Goal: Feedback & Contribution: Submit feedback/report problem

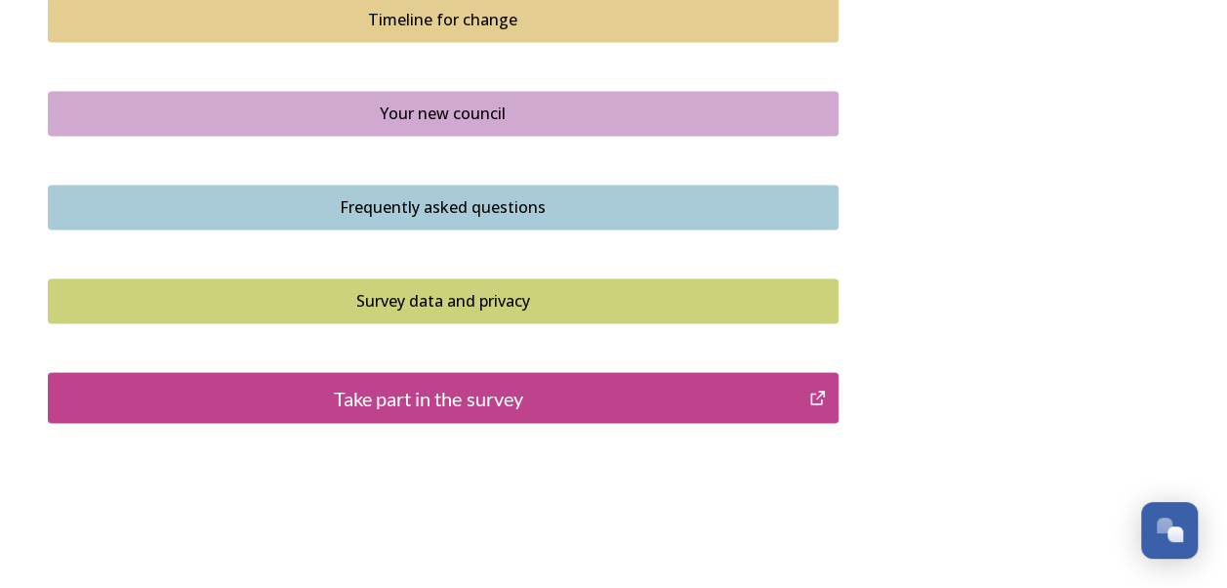
scroll to position [1465, 0]
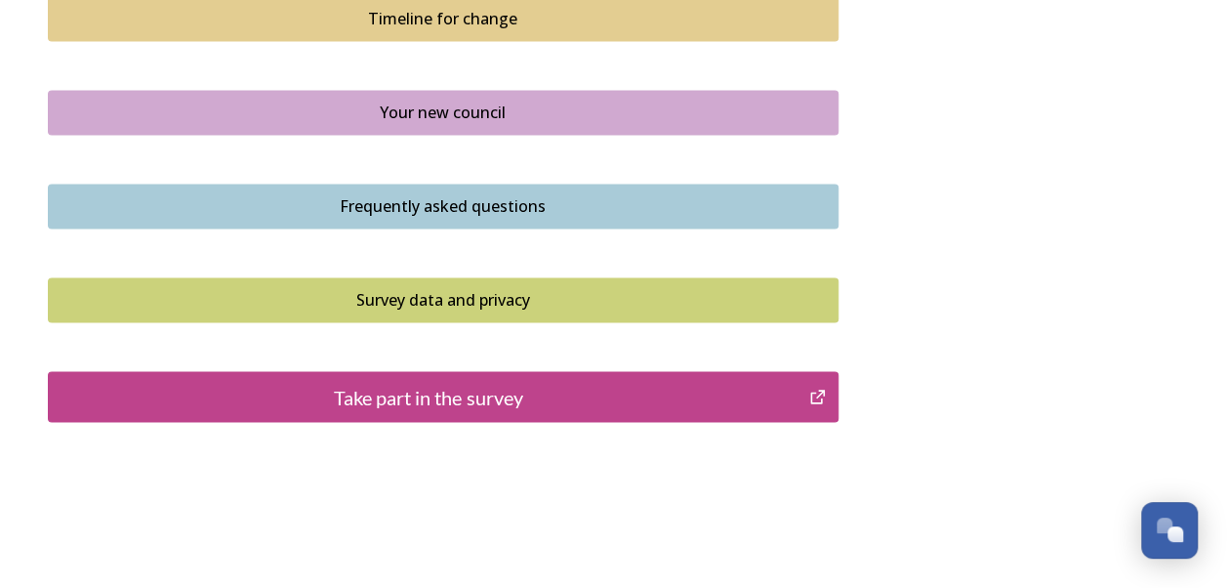
click at [437, 398] on div "Take part in the survey" at bounding box center [429, 396] width 741 height 29
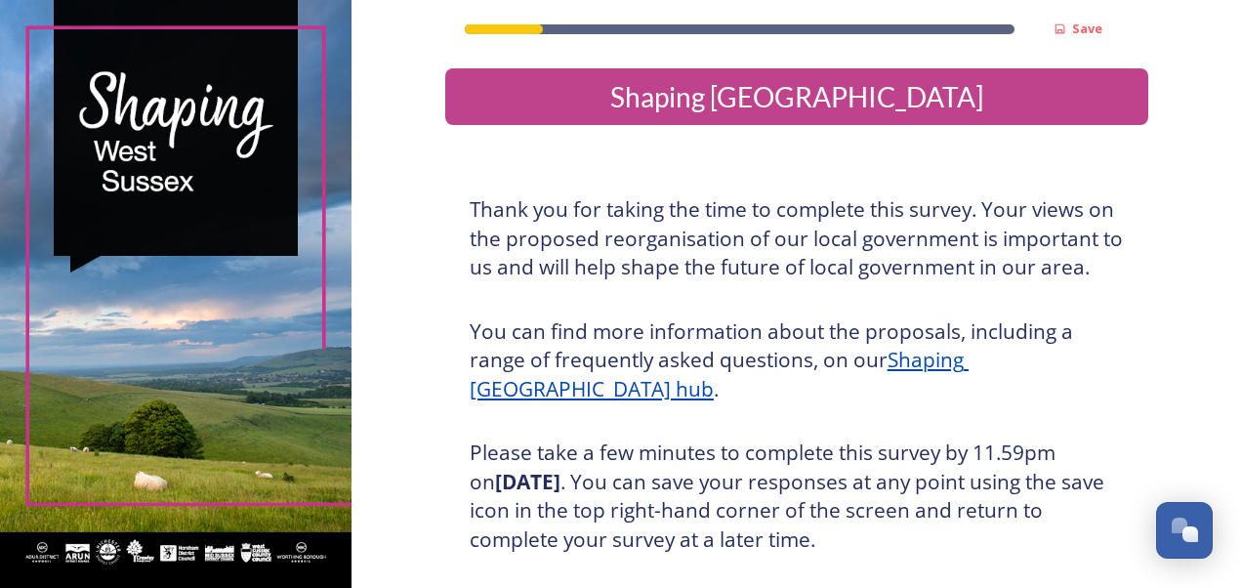
scroll to position [350, 0]
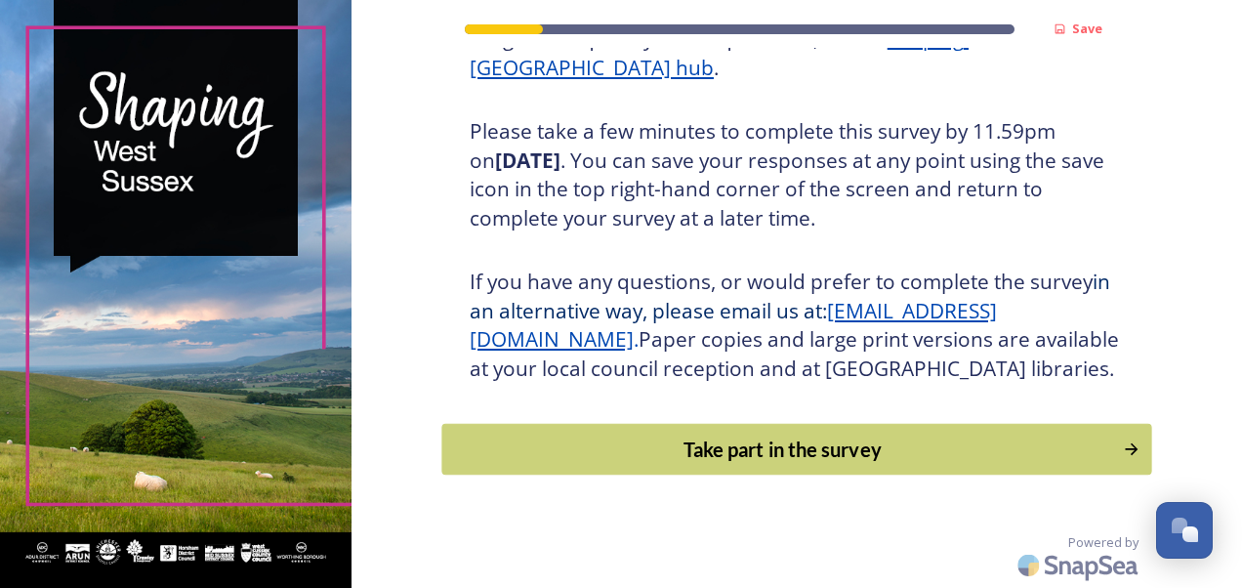
click at [710, 443] on div "Take part in the survey" at bounding box center [782, 448] width 660 height 29
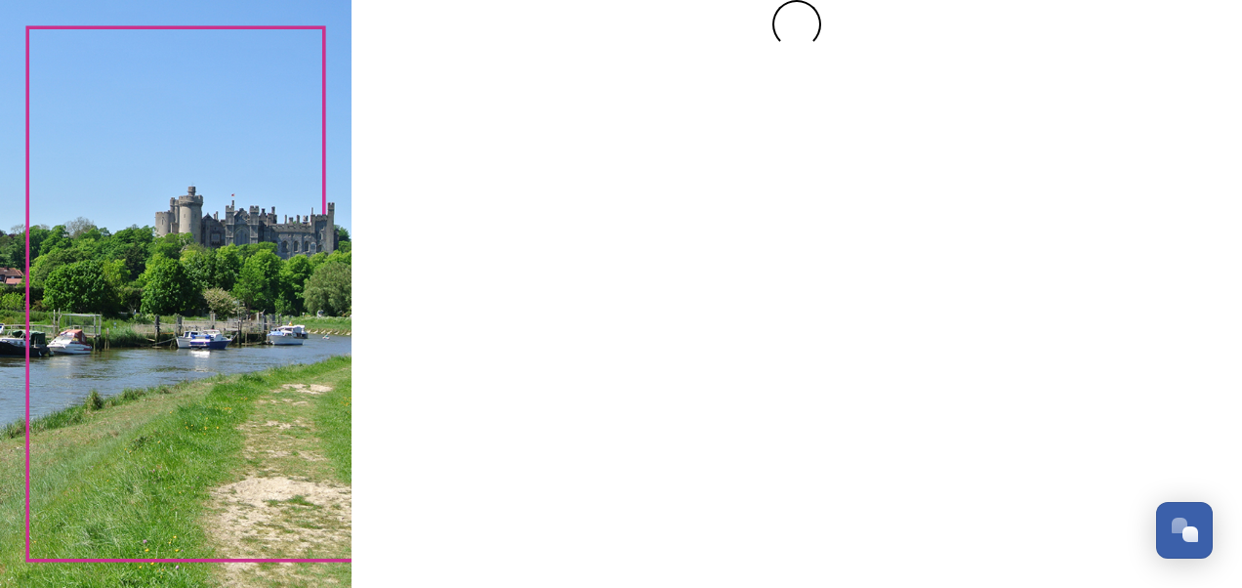
scroll to position [0, 0]
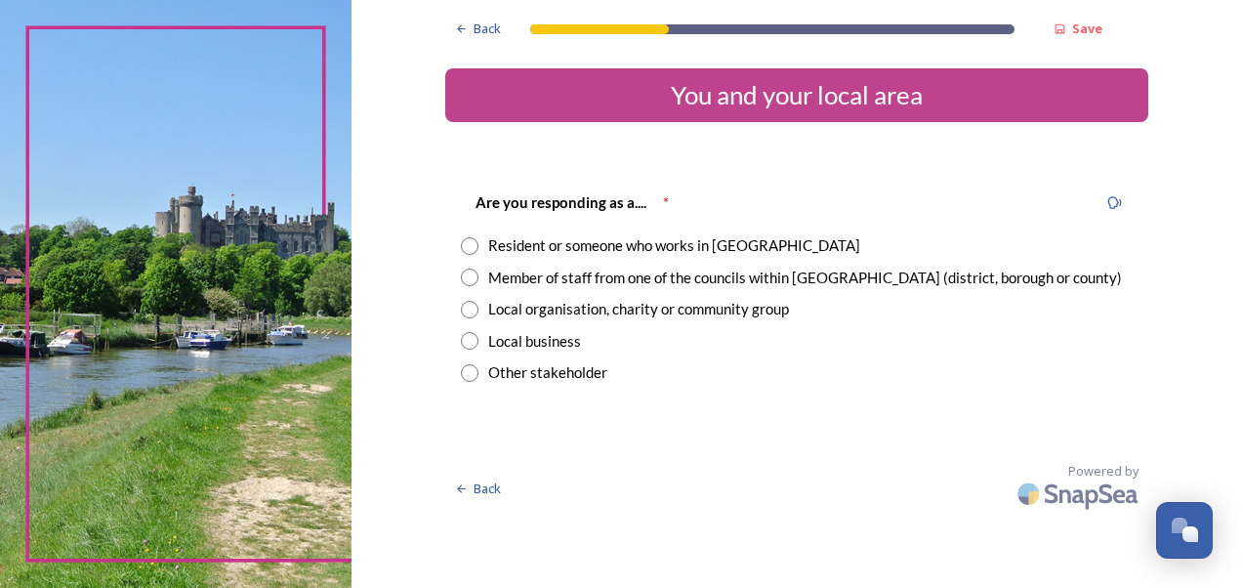
click at [468, 269] on input "radio" at bounding box center [470, 278] width 18 height 18
radio input "true"
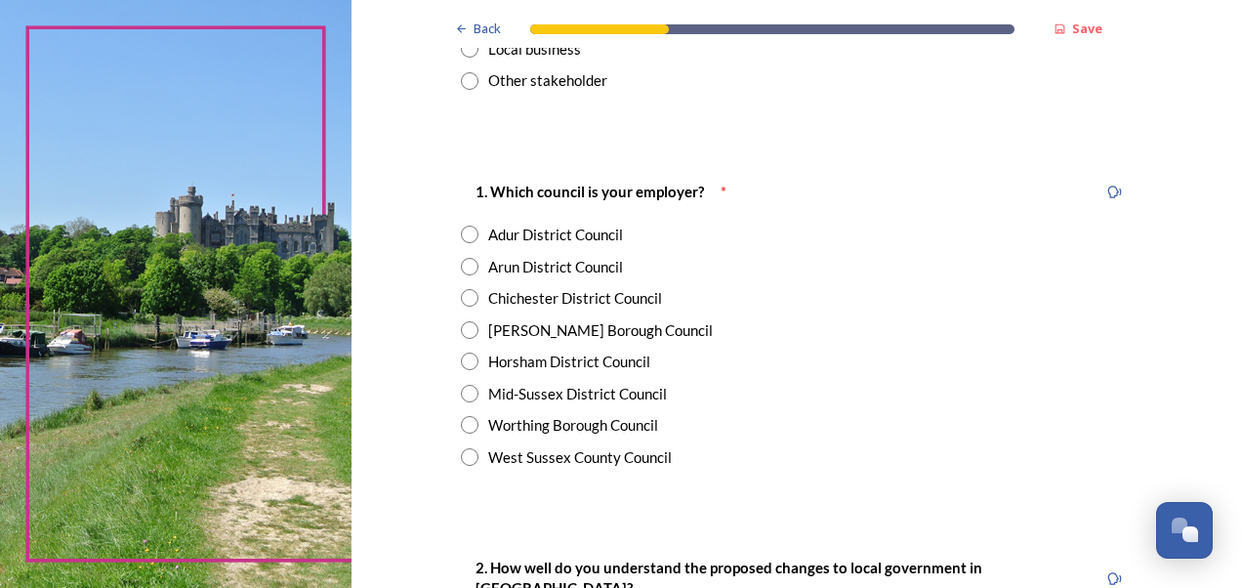
scroll to position [293, 0]
click at [461, 459] on input "radio" at bounding box center [470, 456] width 18 height 18
radio input "true"
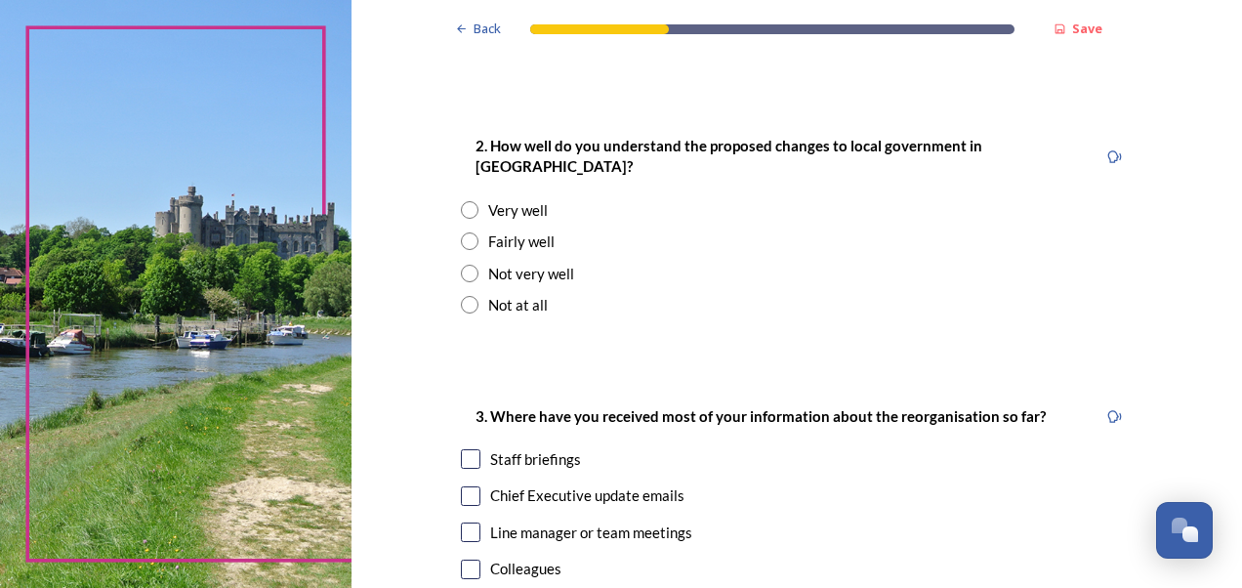
scroll to position [683, 0]
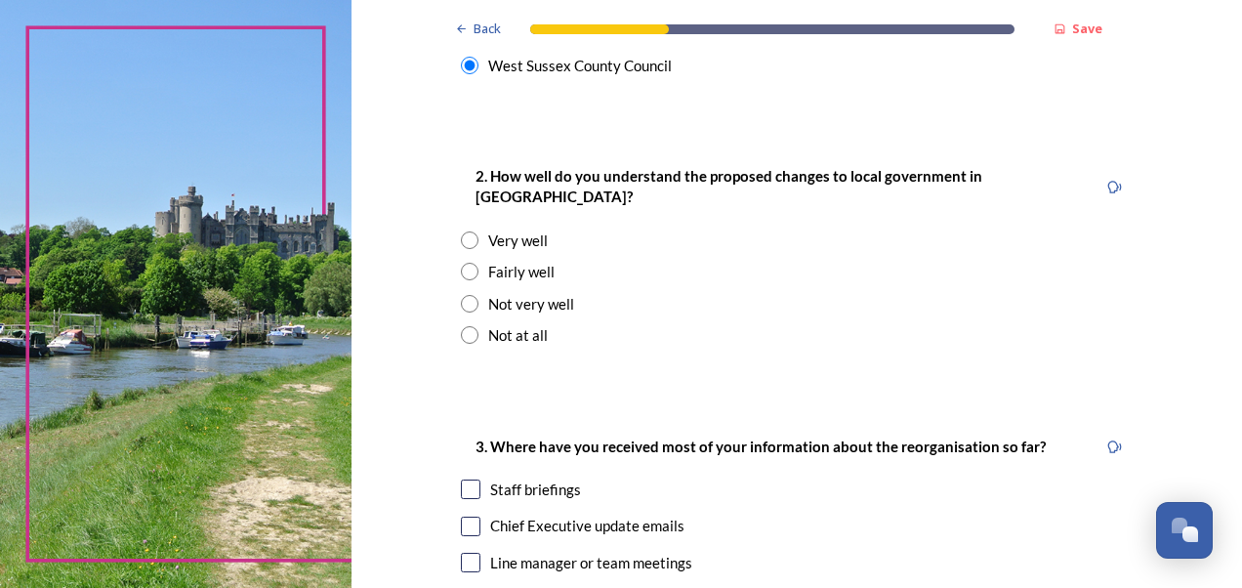
click at [461, 263] on input "radio" at bounding box center [470, 272] width 18 height 18
radio input "true"
click at [461, 231] on input "radio" at bounding box center [470, 240] width 18 height 18
radio input "true"
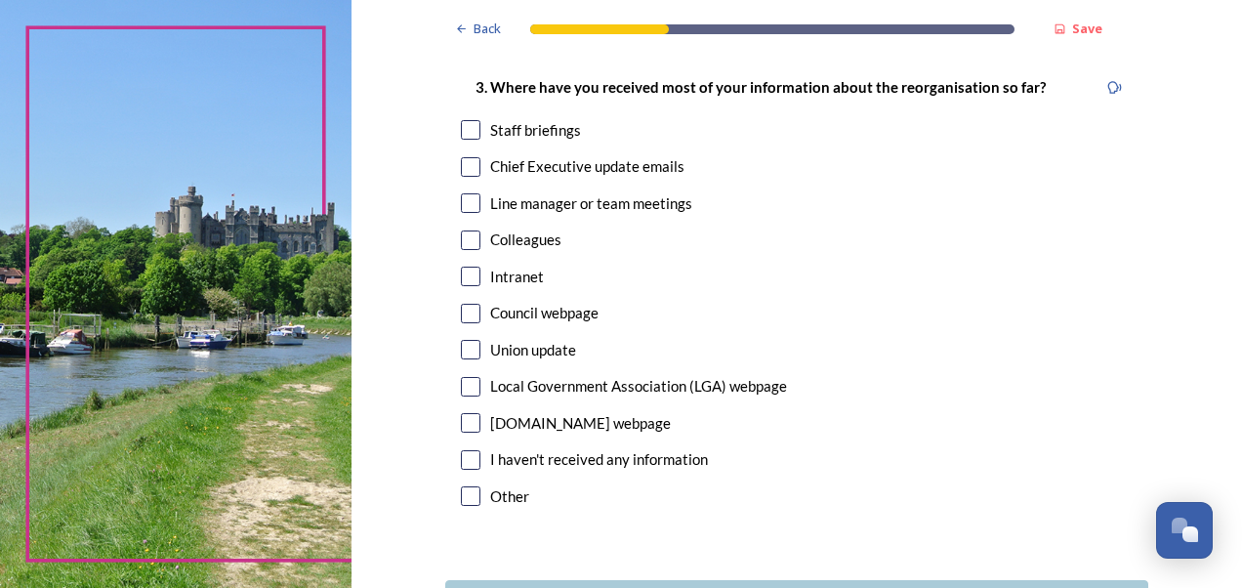
scroll to position [1074, 0]
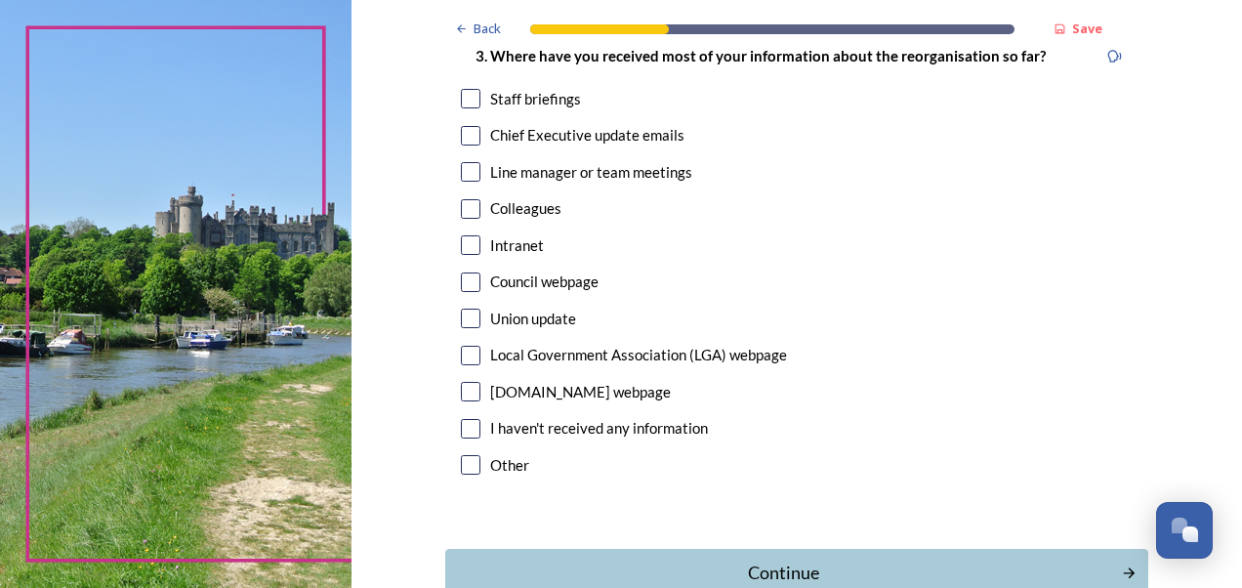
click at [463, 89] on input "checkbox" at bounding box center [471, 99] width 20 height 20
checkbox input "true"
click at [461, 162] on input "checkbox" at bounding box center [471, 172] width 20 height 20
checkbox input "true"
click at [465, 126] on input "checkbox" at bounding box center [471, 136] width 20 height 20
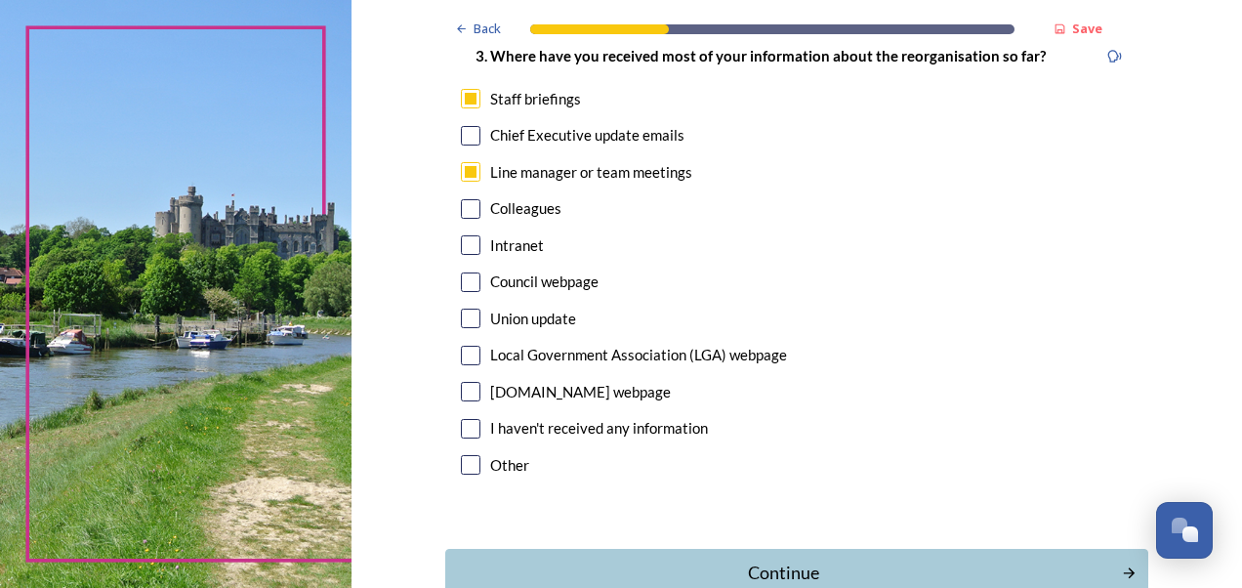
checkbox input "true"
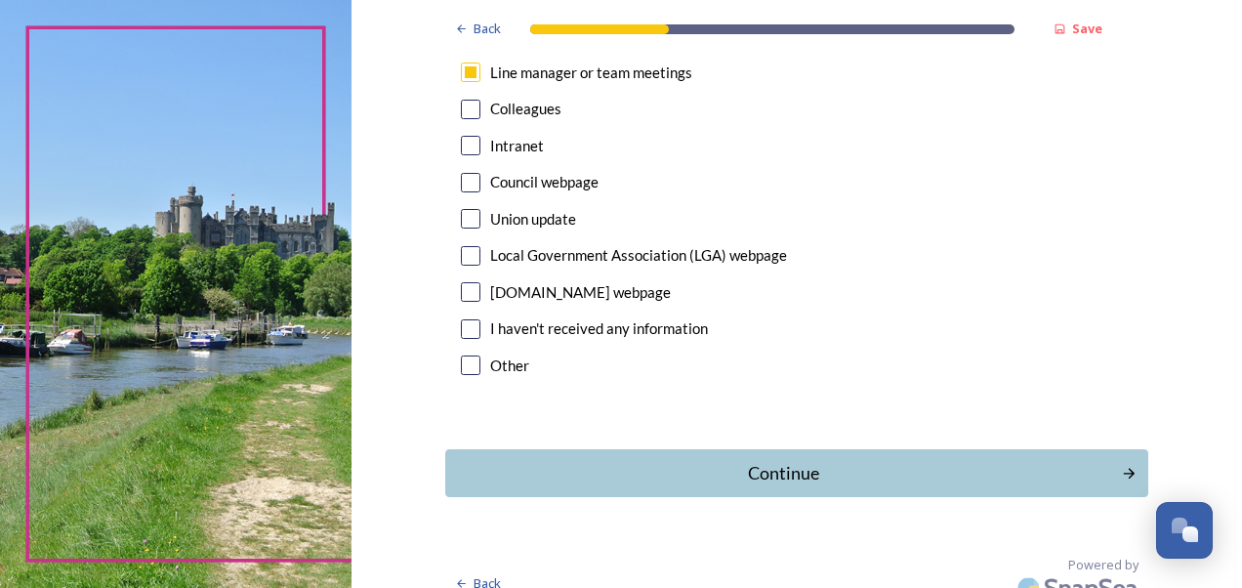
scroll to position [1175, 0]
click at [761, 459] on div "Continue" at bounding box center [782, 472] width 661 height 26
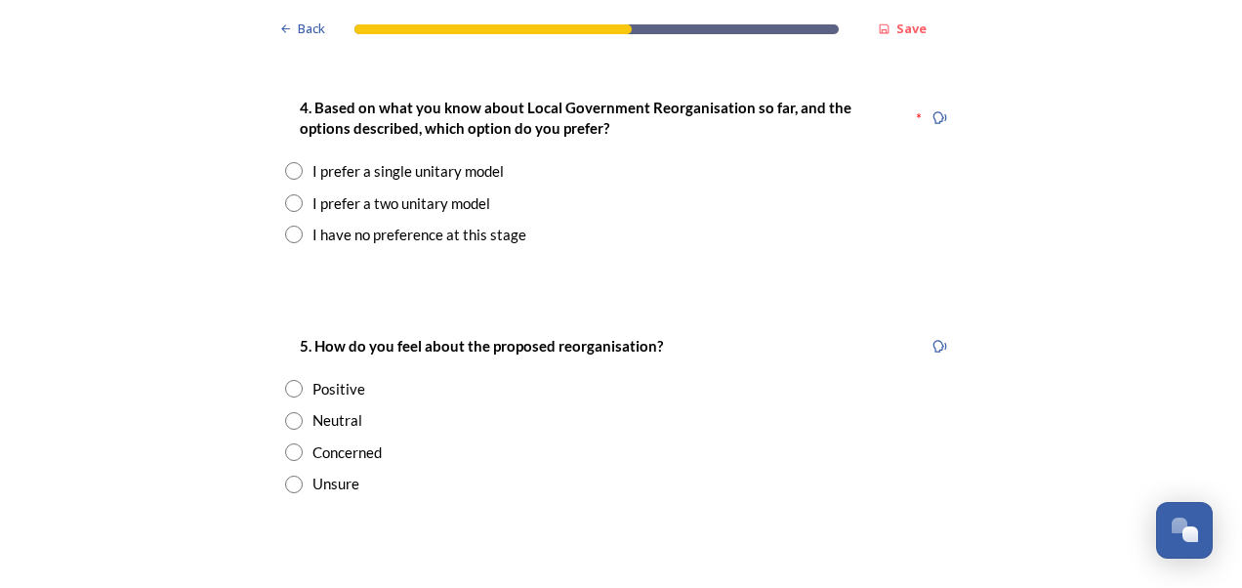
scroll to position [2539, 0]
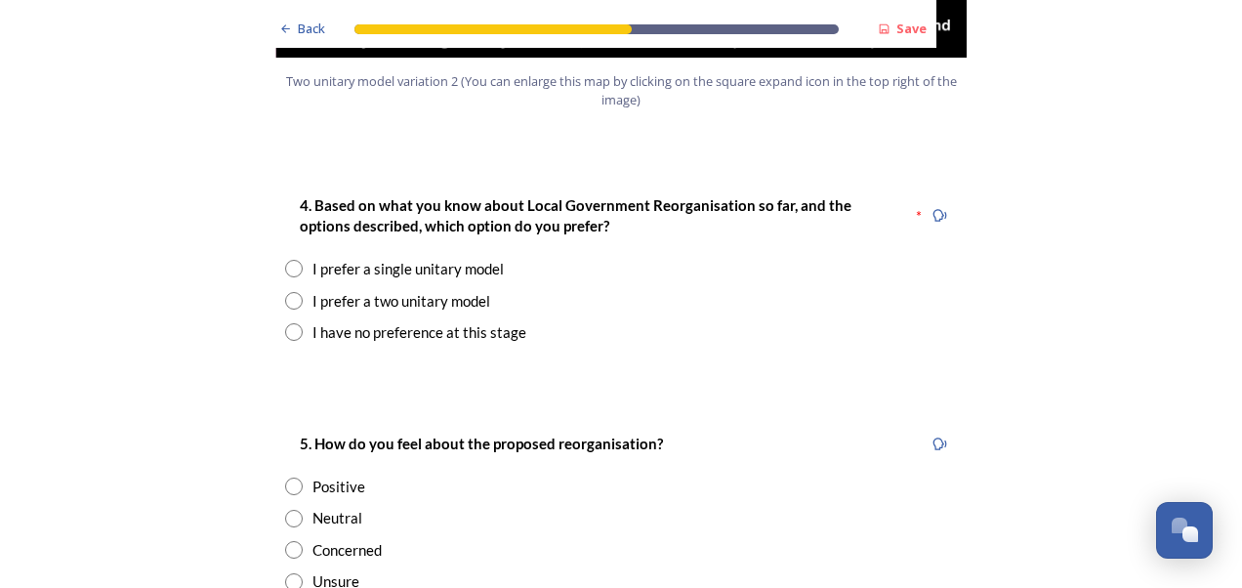
click at [285, 260] on input "radio" at bounding box center [294, 269] width 18 height 18
radio input "true"
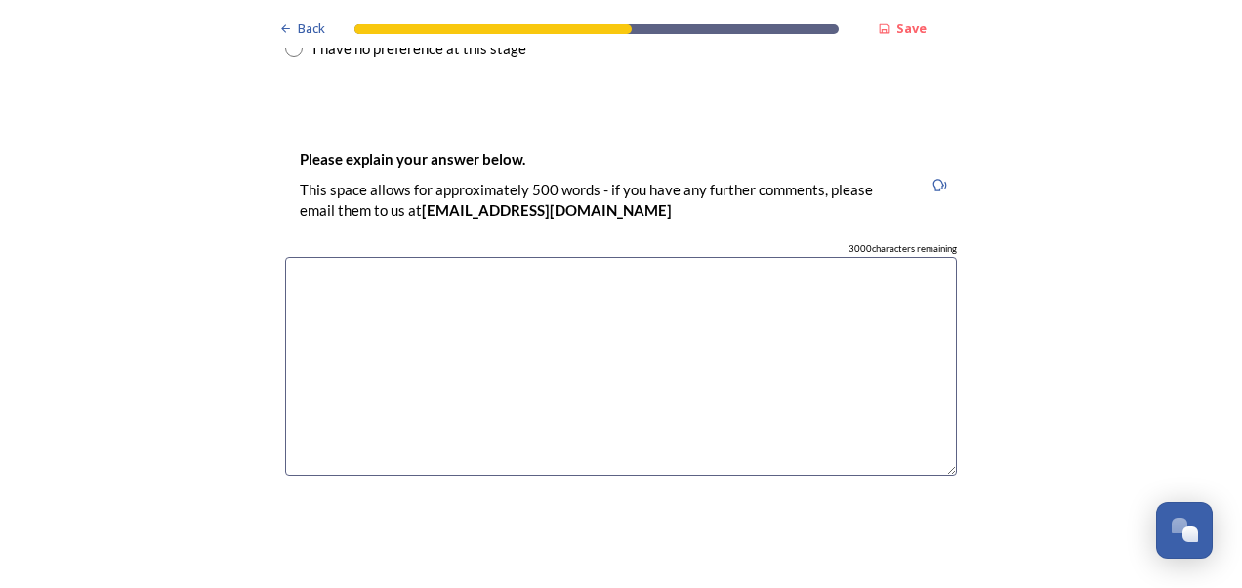
scroll to position [2832, 0]
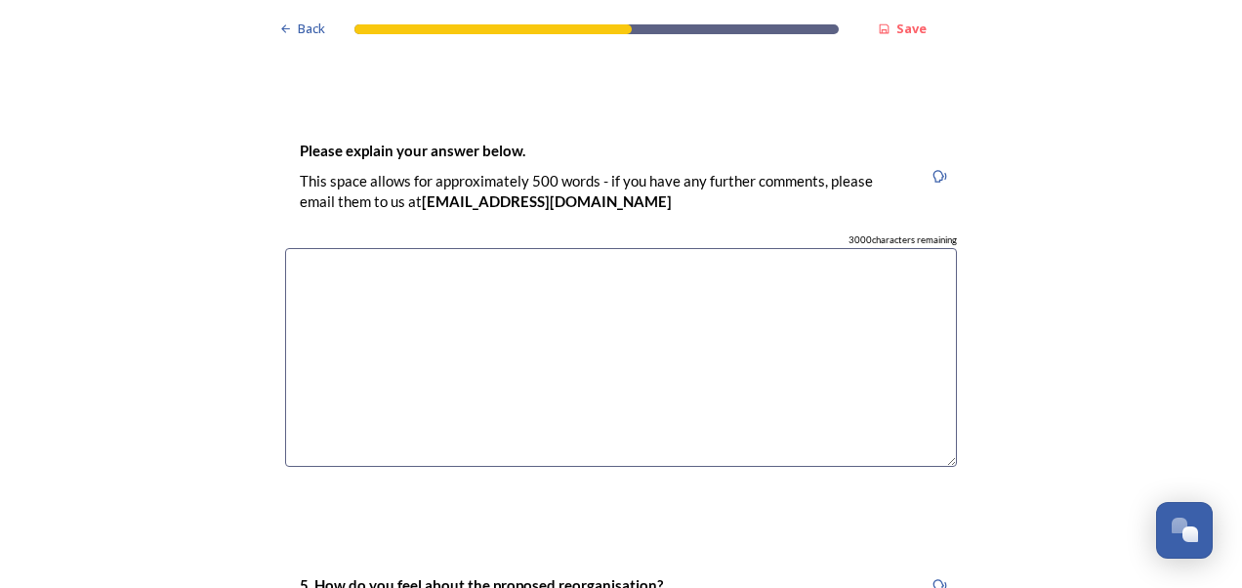
click at [521, 343] on textarea at bounding box center [621, 358] width 672 height 220
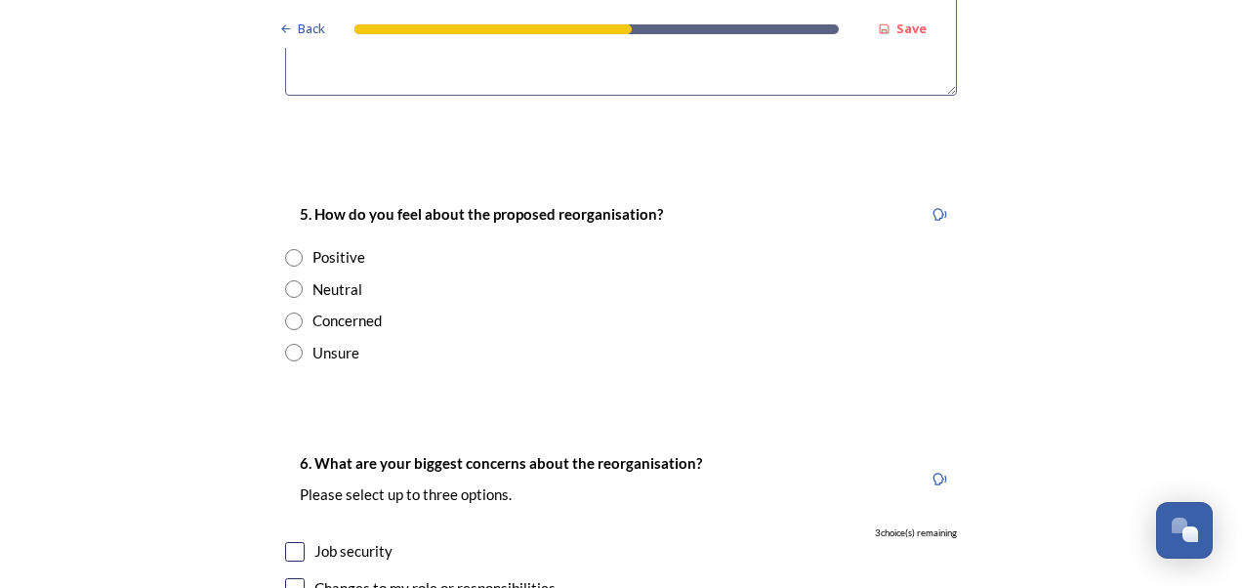
scroll to position [3222, 0]
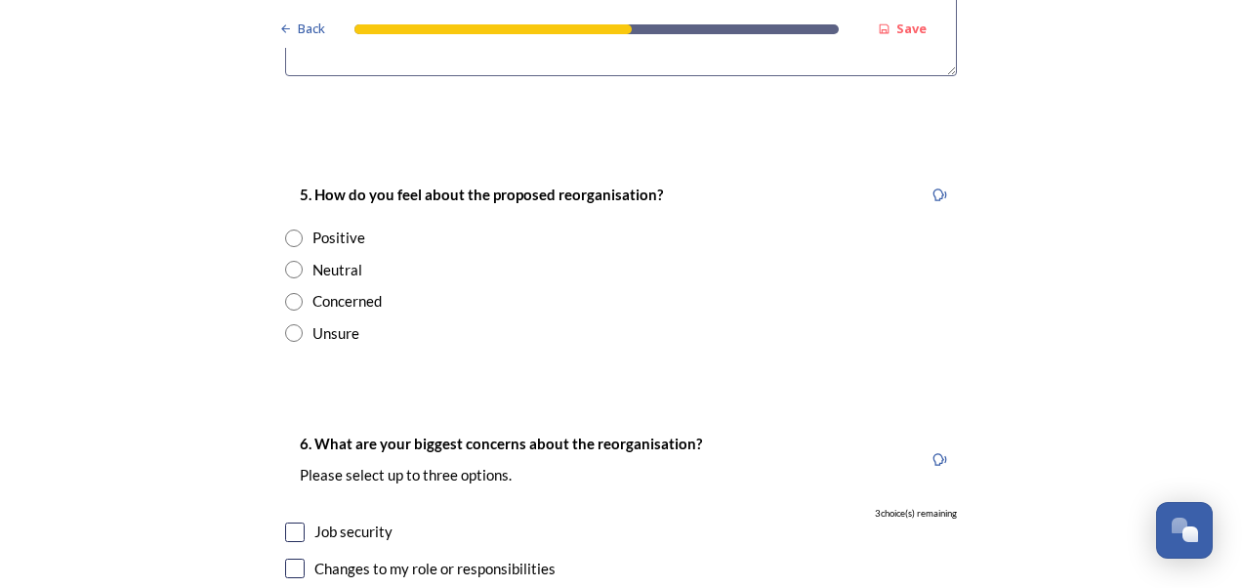
type textarea "Splitting them feels like no better a situation than there is now"
click at [287, 229] on input "radio" at bounding box center [294, 238] width 18 height 18
radio input "true"
click at [286, 261] on input "radio" at bounding box center [294, 270] width 18 height 18
radio input "true"
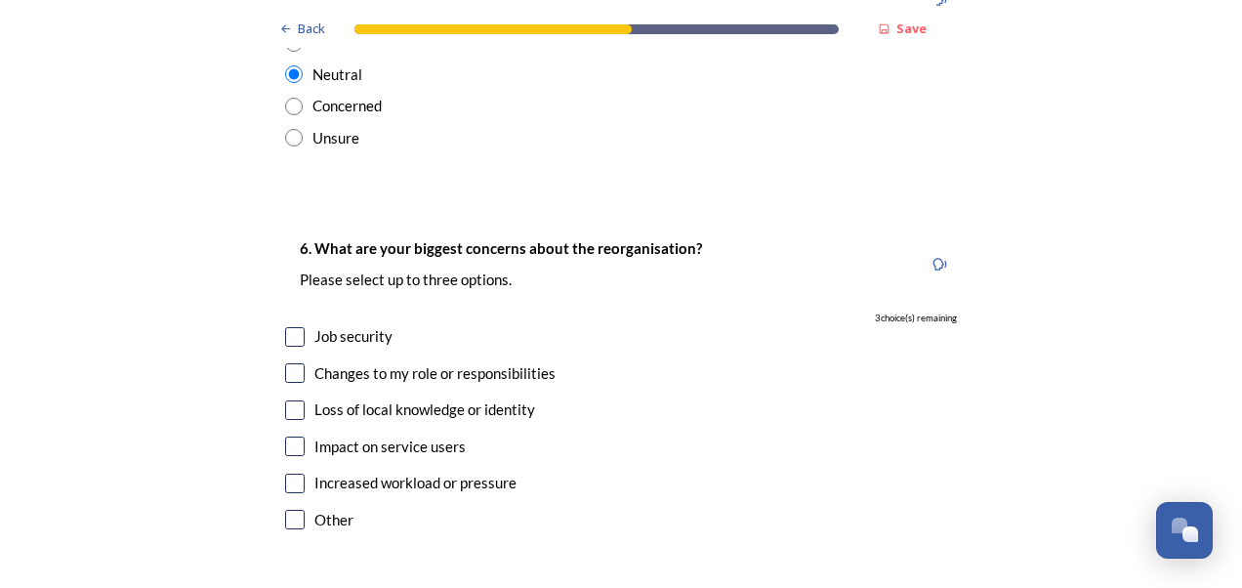
scroll to position [3515, 0]
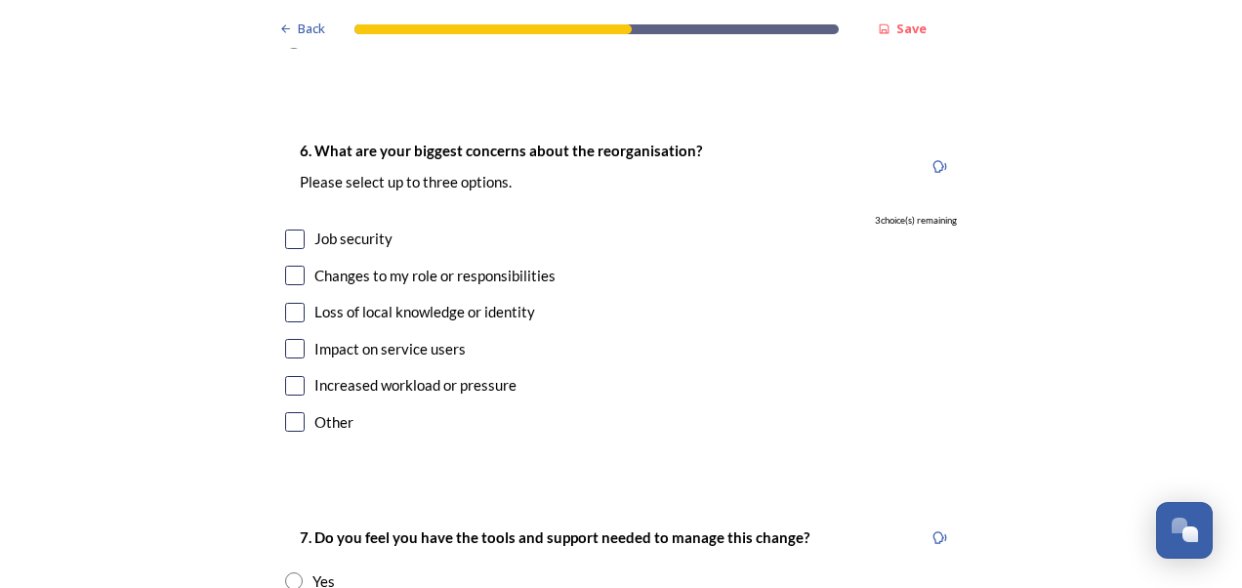
click at [290, 303] on input "checkbox" at bounding box center [295, 313] width 20 height 20
checkbox input "true"
click at [286, 339] on input "checkbox" at bounding box center [295, 349] width 20 height 20
checkbox input "true"
click at [289, 376] on input "checkbox" at bounding box center [295, 386] width 20 height 20
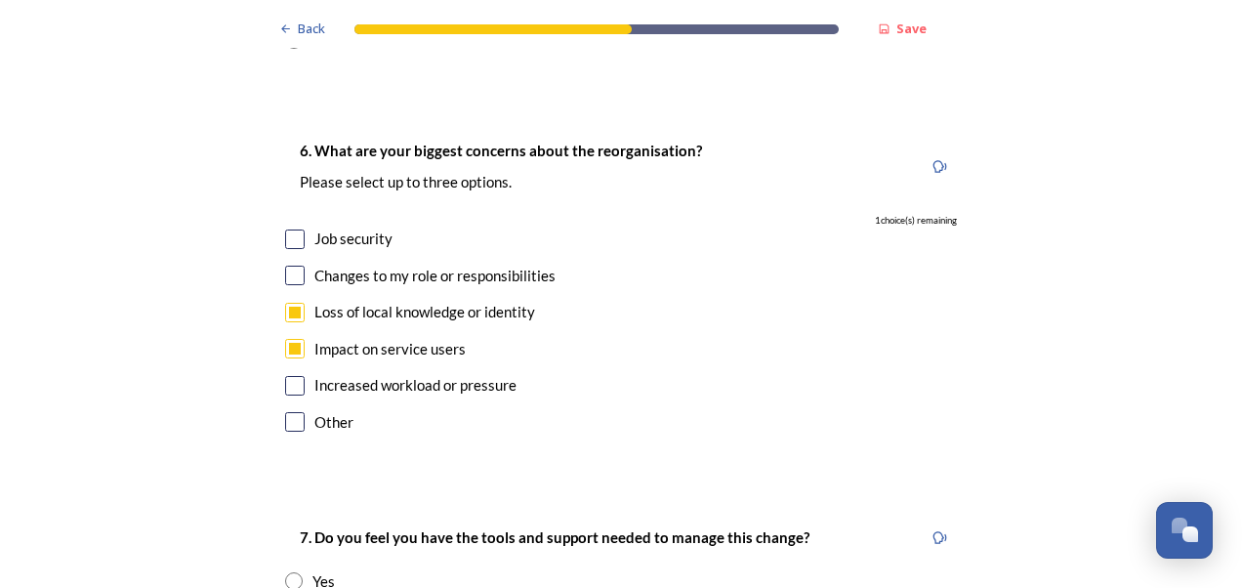
checkbox input "true"
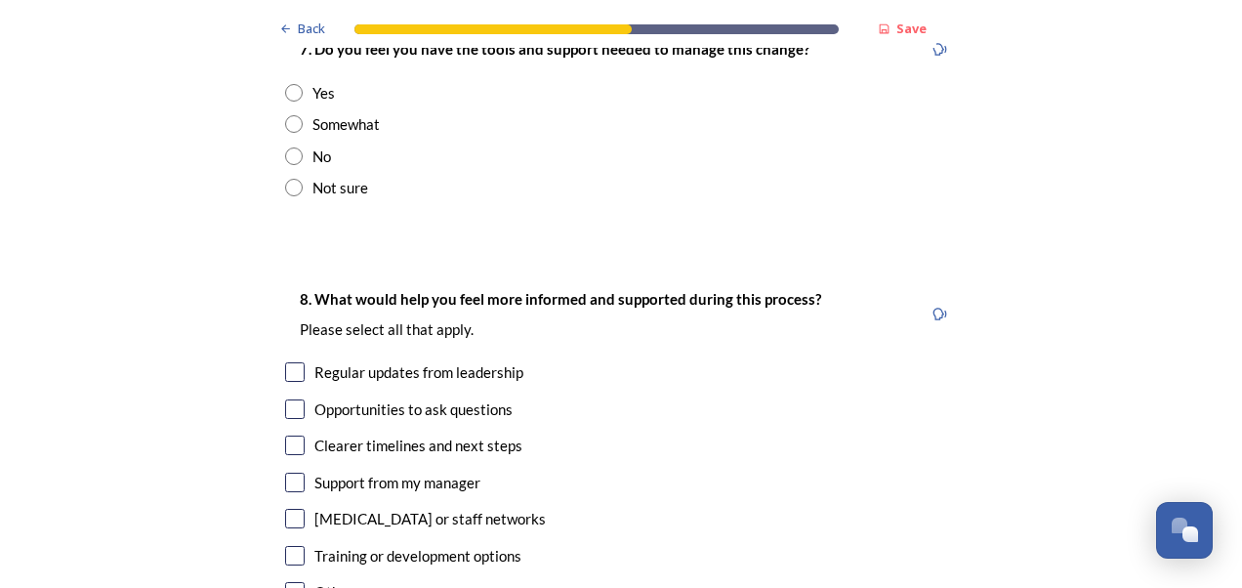
scroll to position [4101, 0]
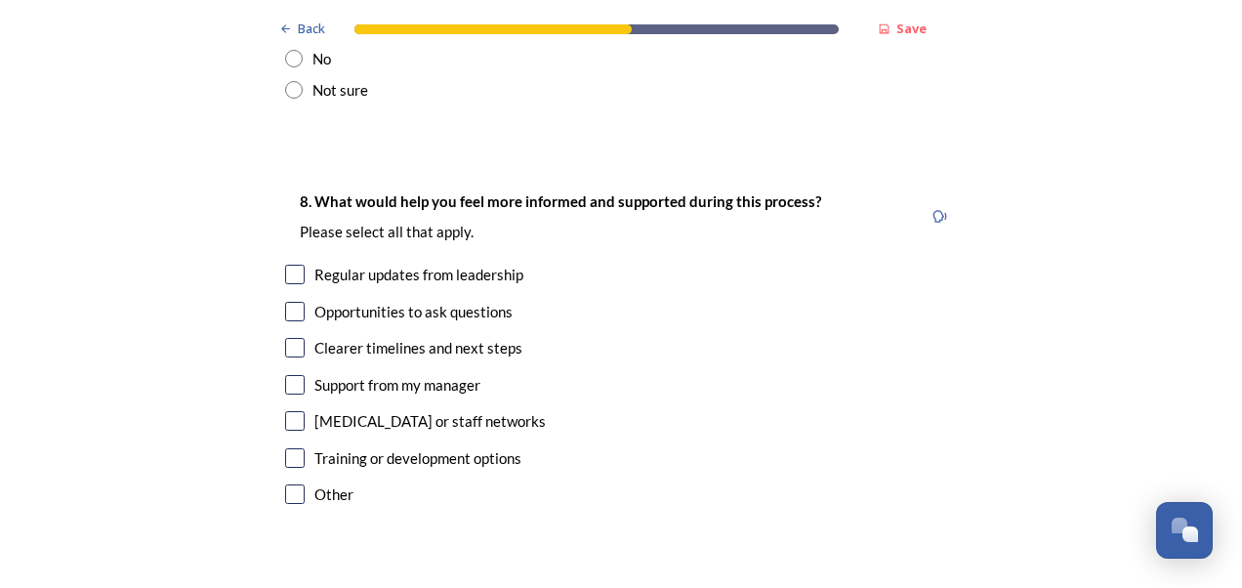
click at [293, 265] on input "checkbox" at bounding box center [295, 275] width 20 height 20
checkbox input "true"
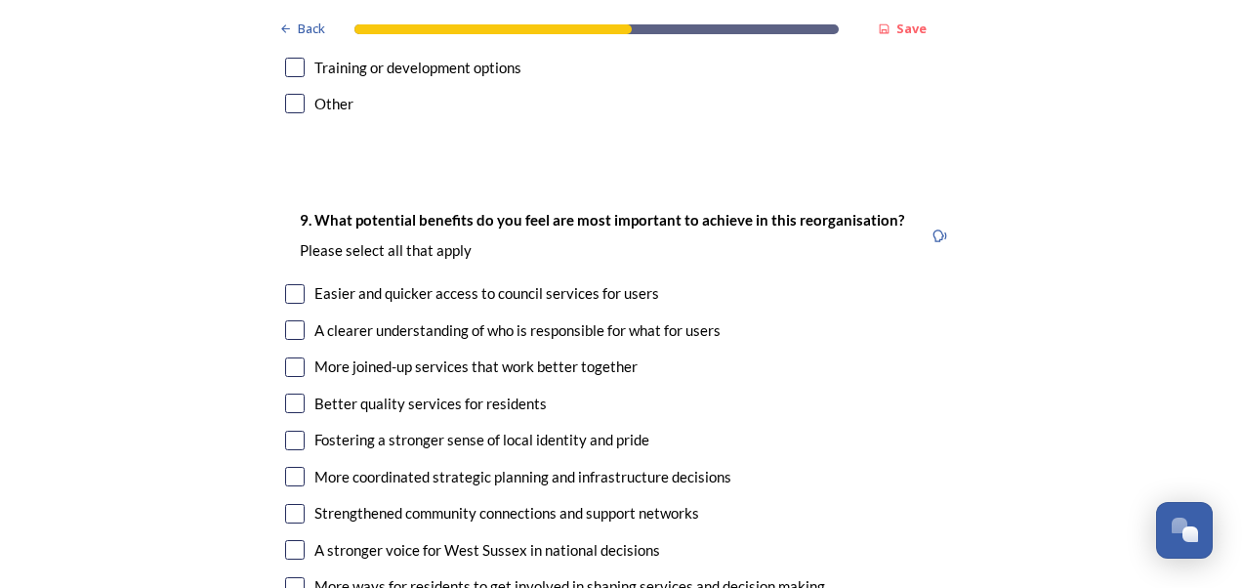
scroll to position [4589, 0]
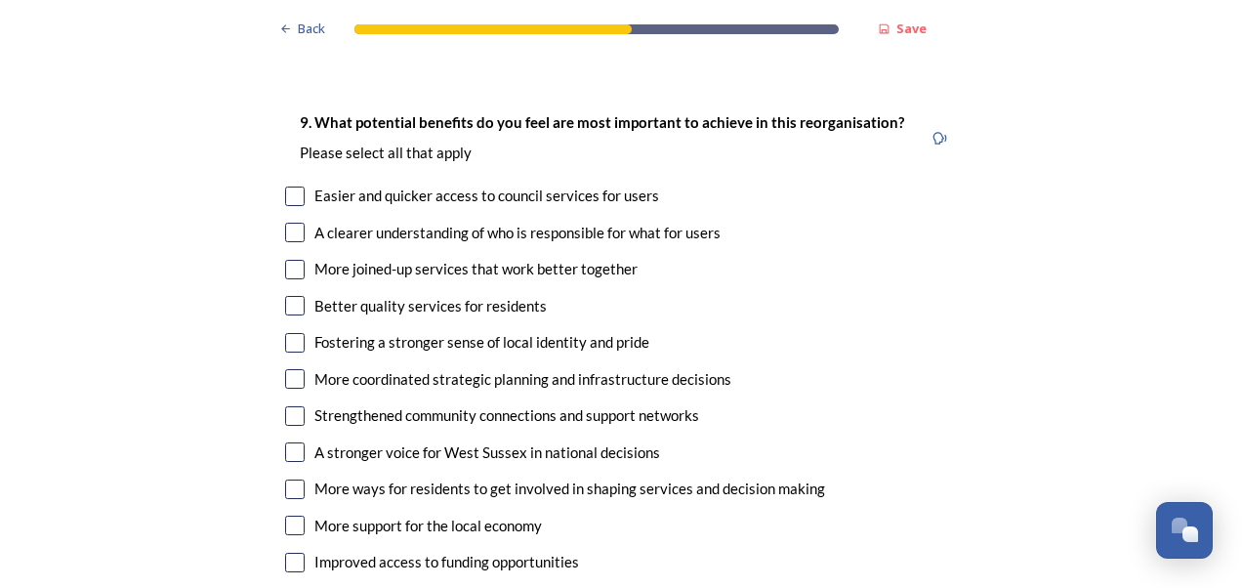
click at [288, 186] on input "checkbox" at bounding box center [295, 196] width 20 height 20
checkbox input "true"
click at [296, 223] on input "checkbox" at bounding box center [295, 233] width 20 height 20
checkbox input "true"
click at [292, 260] on input "checkbox" at bounding box center [295, 270] width 20 height 20
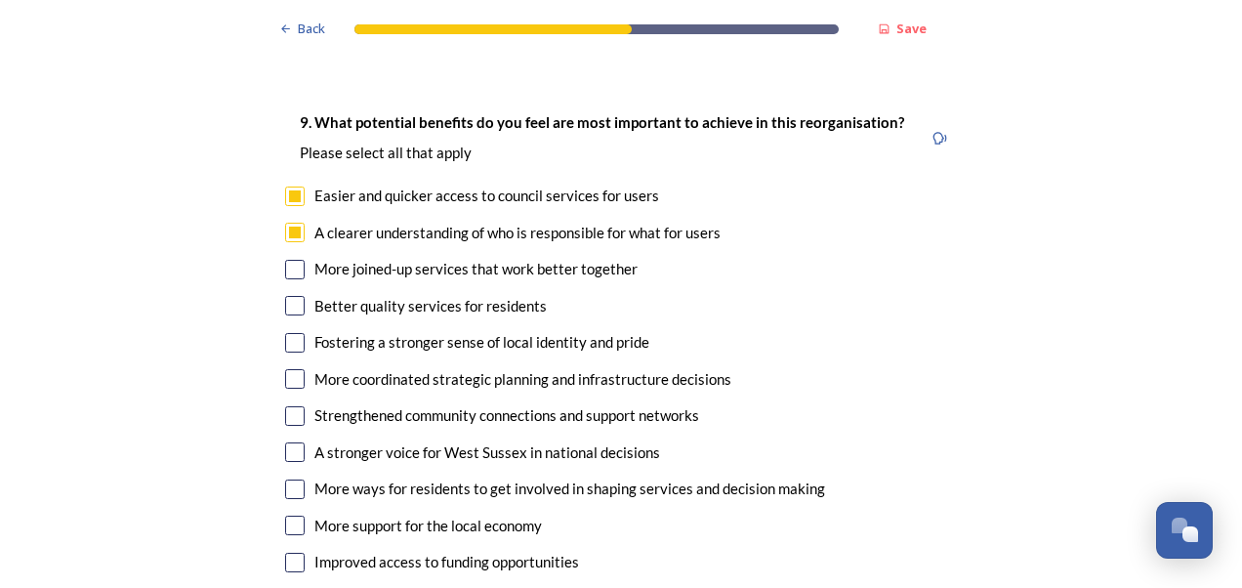
checkbox input "true"
click at [290, 296] on input "checkbox" at bounding box center [295, 306] width 20 height 20
checkbox input "true"
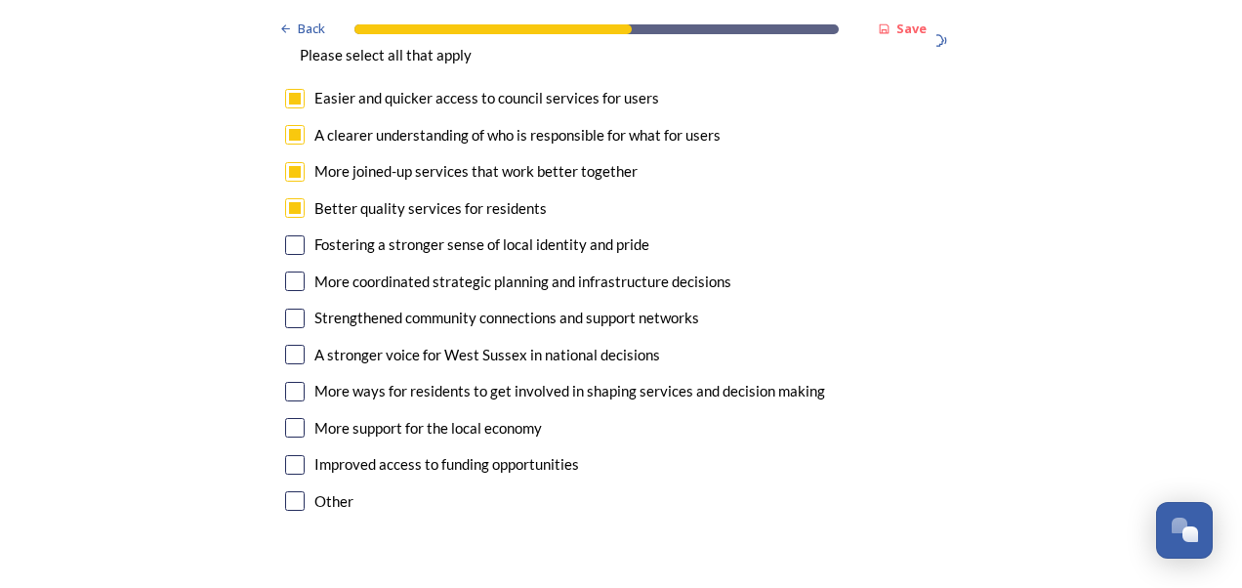
click at [285, 271] on input "checkbox" at bounding box center [295, 281] width 20 height 20
checkbox input "true"
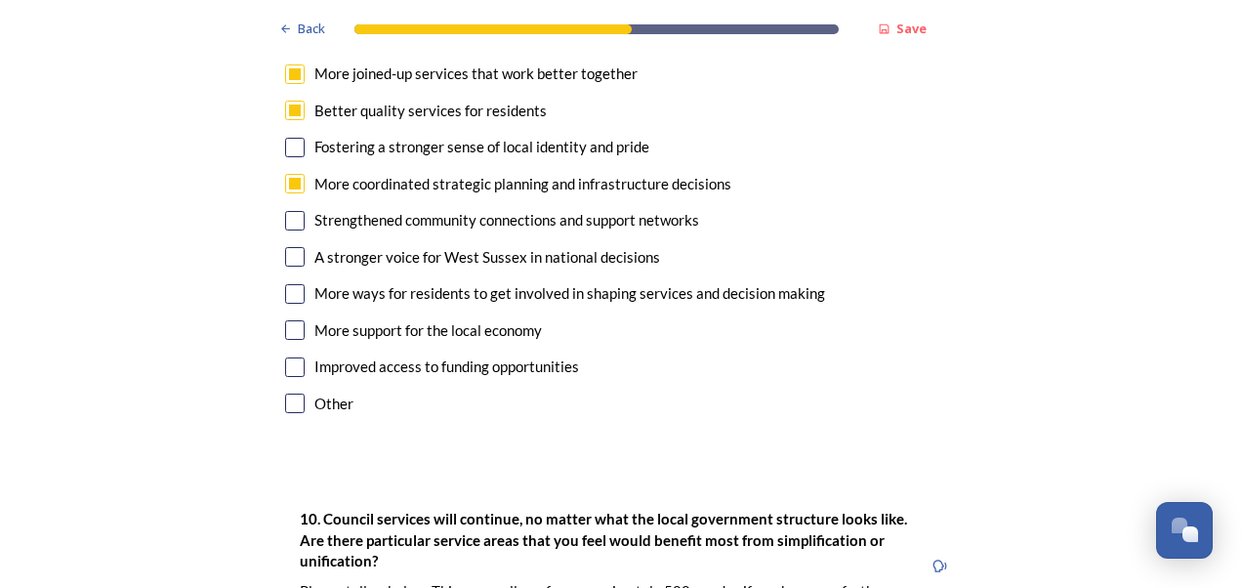
click at [290, 247] on input "checkbox" at bounding box center [295, 257] width 20 height 20
checkbox input "true"
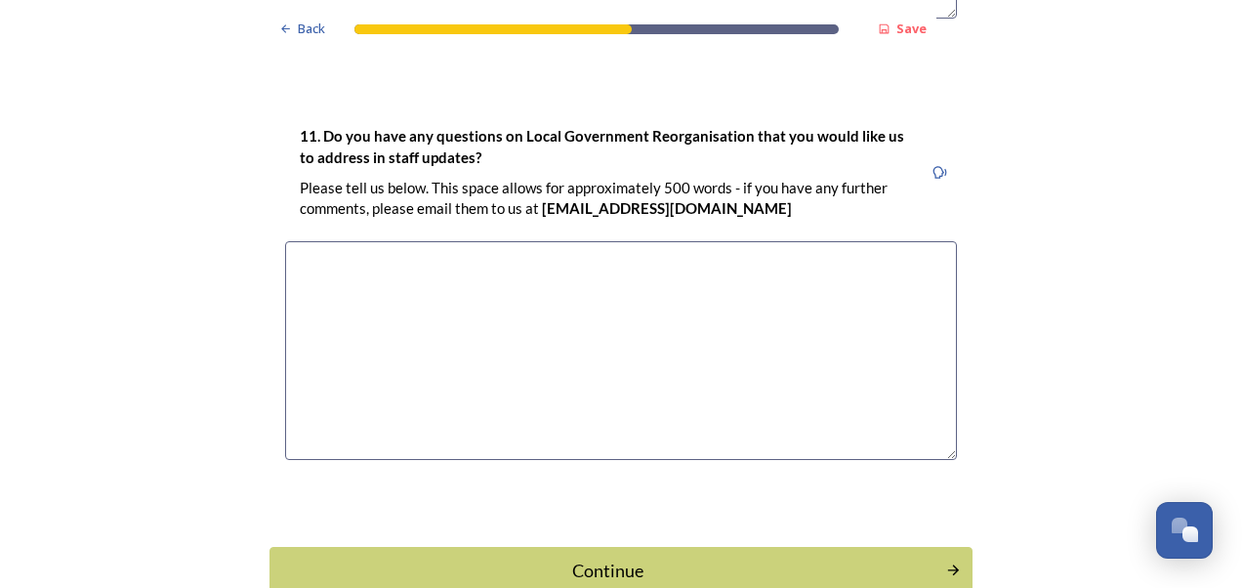
scroll to position [5704, 0]
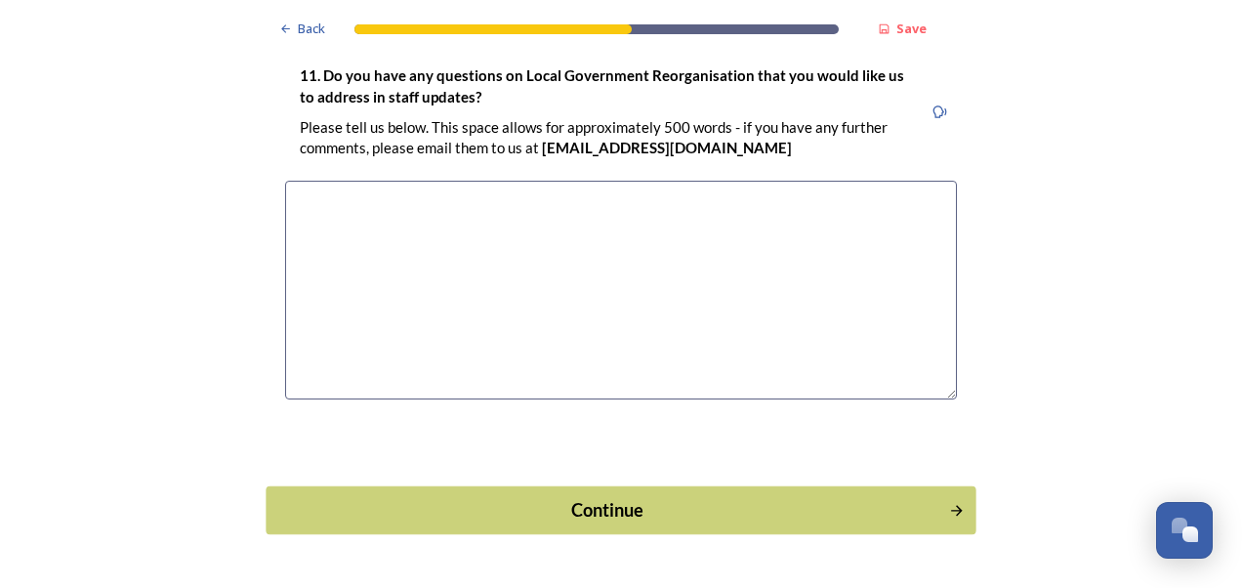
click at [609, 497] on div "Continue" at bounding box center [607, 510] width 661 height 26
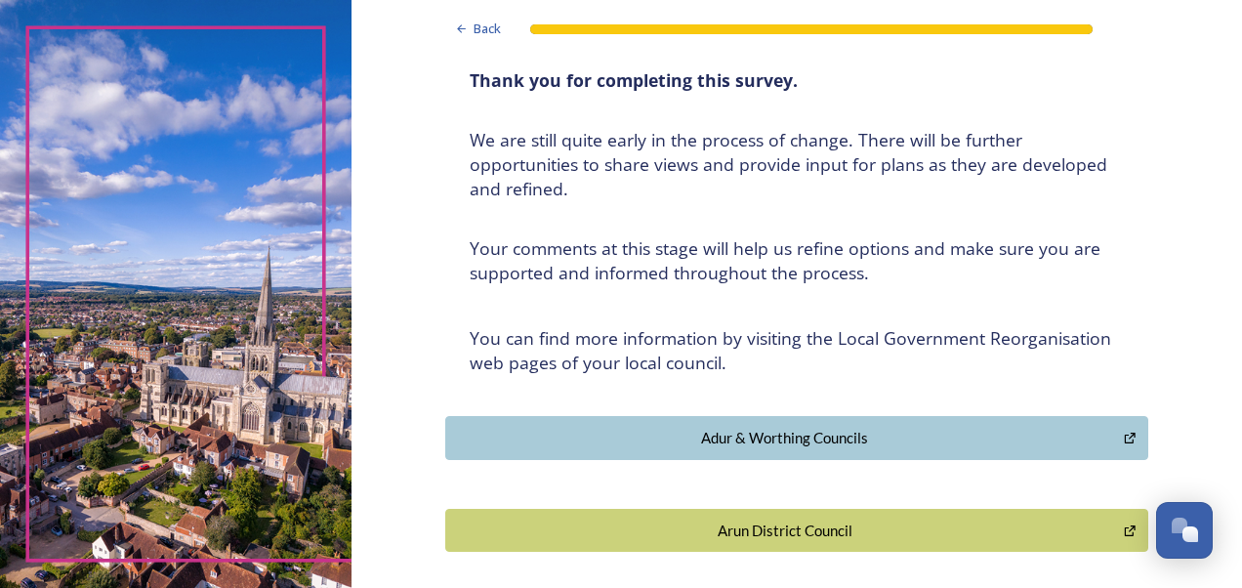
scroll to position [195, 0]
